Goal: Book appointment/travel/reservation

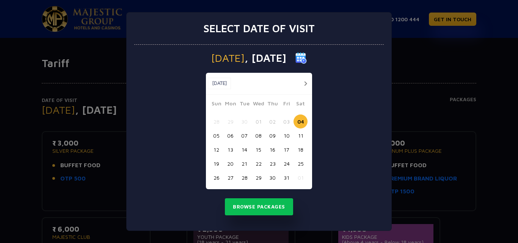
click at [306, 83] on button "button" at bounding box center [305, 83] width 9 height 9
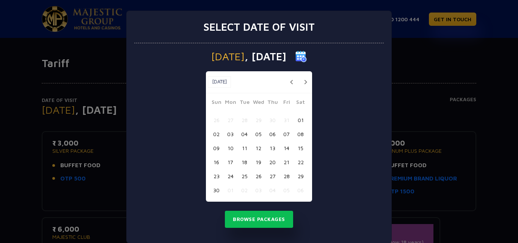
click at [306, 83] on button "button" at bounding box center [305, 81] width 9 height 9
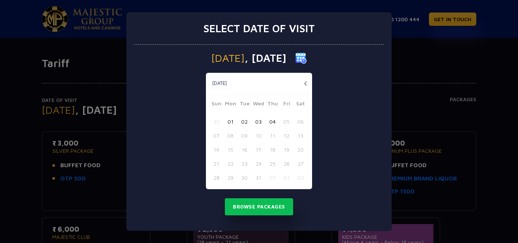
click at [306, 83] on button "button" at bounding box center [305, 83] width 9 height 9
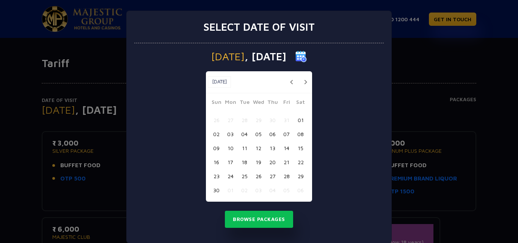
click at [306, 83] on button "button" at bounding box center [305, 81] width 9 height 9
click at [296, 83] on button "button" at bounding box center [291, 81] width 9 height 9
click at [306, 83] on button "button" at bounding box center [305, 81] width 9 height 9
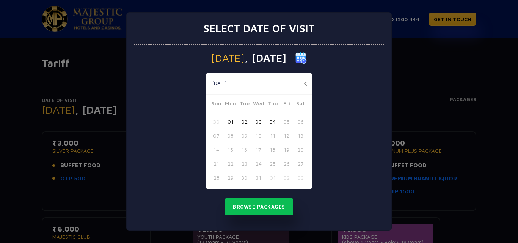
click at [306, 83] on button "button" at bounding box center [305, 83] width 9 height 9
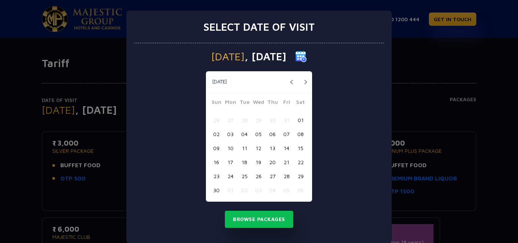
click at [307, 53] on img at bounding box center [300, 56] width 11 height 11
click at [307, 56] on img at bounding box center [300, 56] width 11 height 11
click at [228, 60] on span "[DATE]" at bounding box center [227, 56] width 33 height 11
click at [255, 218] on button "Browse Packages" at bounding box center [259, 219] width 68 height 17
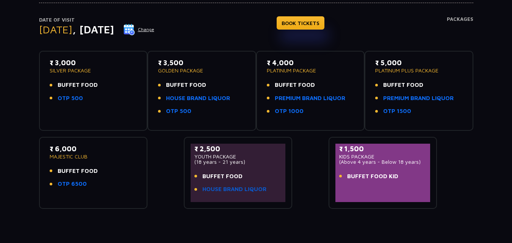
scroll to position [62, 0]
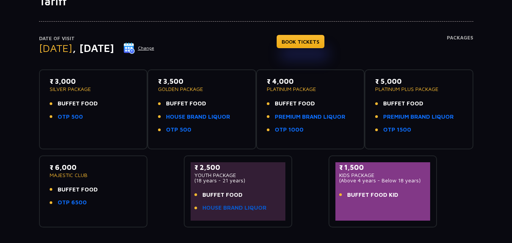
click at [231, 209] on link "HOUSE BRAND LIQUOR" at bounding box center [234, 208] width 64 height 9
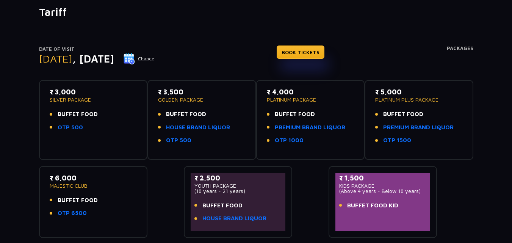
scroll to position [38, 0]
